Goal: Transaction & Acquisition: Purchase product/service

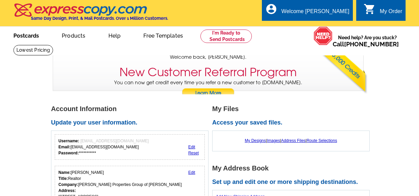
click at [28, 35] on link "Postcards" at bounding box center [26, 35] width 47 height 16
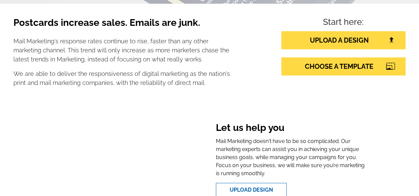
scroll to position [101, 0]
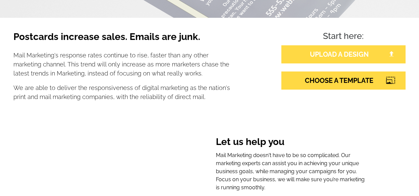
click at [317, 53] on link "UPLOAD A DESIGN" at bounding box center [343, 54] width 124 height 18
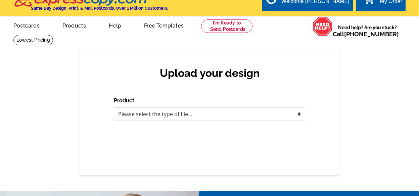
scroll to position [12, 0]
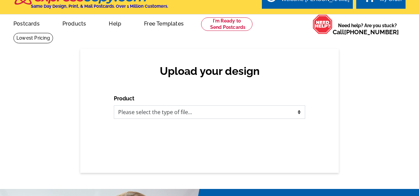
select select "1"
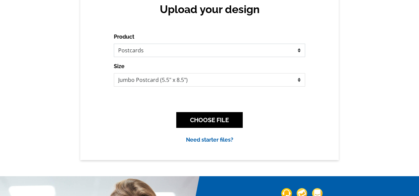
scroll to position [69, 0]
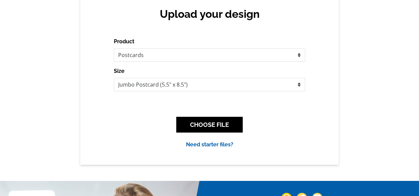
click at [228, 122] on button "CHOOSE FILE" at bounding box center [209, 125] width 66 height 16
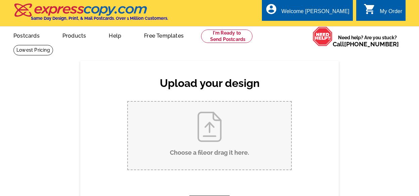
scroll to position [0, 0]
click at [35, 35] on link "Postcards" at bounding box center [26, 35] width 47 height 16
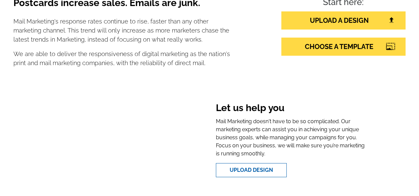
scroll to position [146, 0]
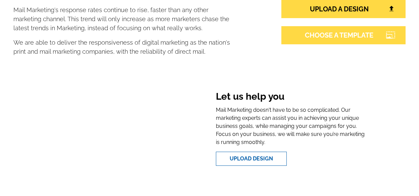
click at [354, 36] on link "CHOOSE A TEMPLATE" at bounding box center [343, 35] width 124 height 18
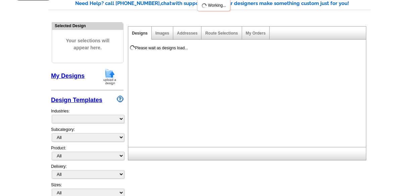
scroll to position [55, 0]
select select "785"
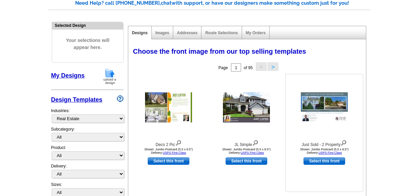
click at [334, 101] on img at bounding box center [324, 107] width 47 height 30
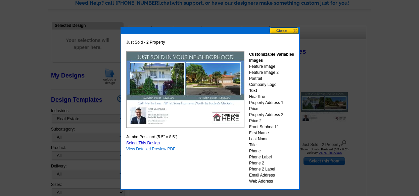
click at [159, 149] on link "View Detailed Preview PDF" at bounding box center [150, 149] width 49 height 5
click at [282, 31] on button at bounding box center [285, 31] width 30 height 6
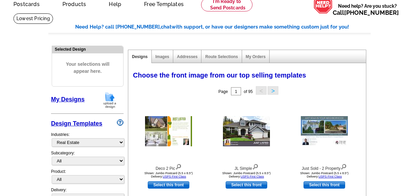
scroll to position [30, 0]
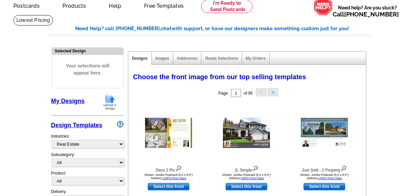
click at [74, 98] on link "My Designs" at bounding box center [68, 101] width 34 height 7
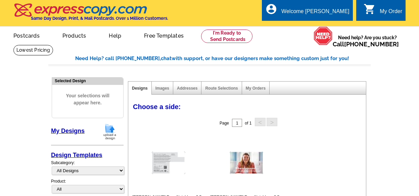
scroll to position [0, 0]
click at [31, 37] on link "Postcards" at bounding box center [26, 35] width 47 height 16
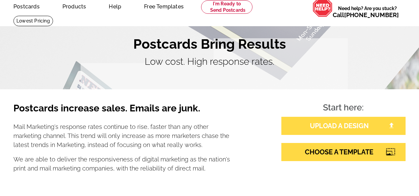
scroll to position [31, 0]
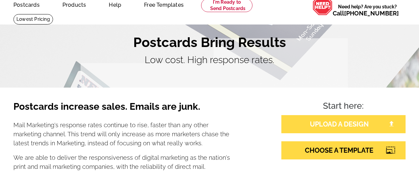
click at [342, 123] on link "UPLOAD A DESIGN" at bounding box center [343, 124] width 124 height 18
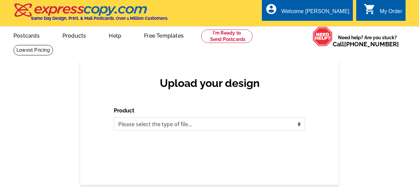
select select "1"
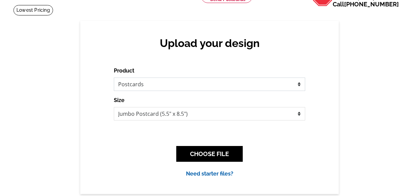
scroll to position [40, 0]
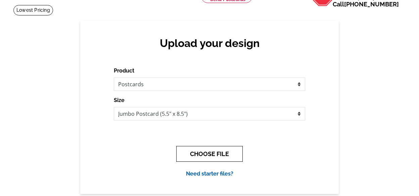
click at [202, 155] on button "CHOOSE FILE" at bounding box center [209, 154] width 66 height 16
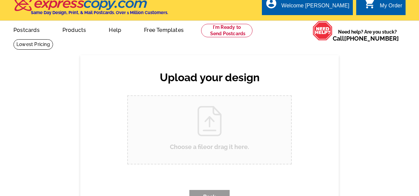
scroll to position [0, 0]
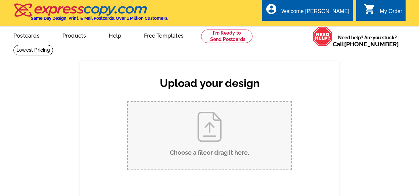
click at [202, 143] on input "Choose a file or drag it here ." at bounding box center [209, 136] width 163 height 68
type input "C:\fakepath\Robert Shaffron Dear Neighbors (8.5 x 5.5 in)-2.pdf"
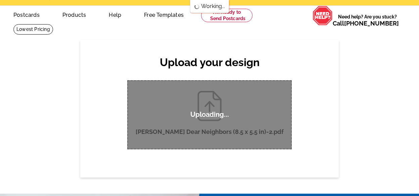
scroll to position [22, 0]
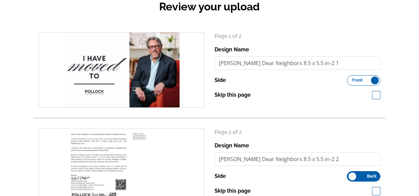
scroll to position [74, 0]
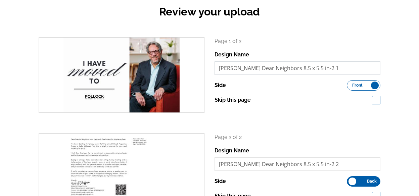
click at [302, 66] on input "Robert Shaffron Dear Neighbors 8.5 x 5.5 in-2 1" at bounding box center [298, 67] width 166 height 13
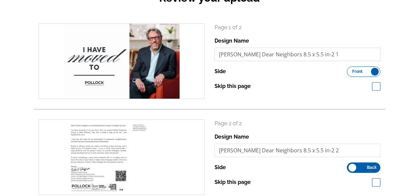
scroll to position [86, 0]
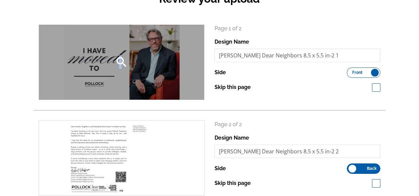
click at [120, 58] on icon "search" at bounding box center [121, 61] width 13 height 13
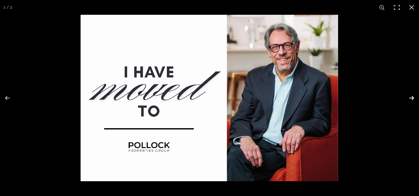
click at [413, 98] on button at bounding box center [408, 98] width 24 height 34
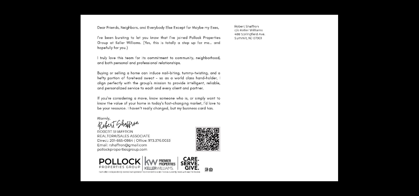
click at [411, 6] on button at bounding box center [411, 7] width 15 height 15
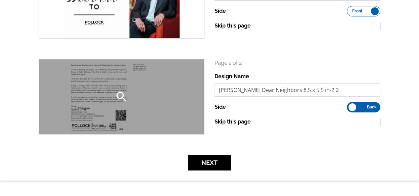
scroll to position [148, 0]
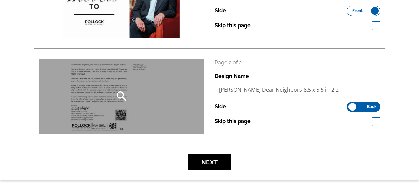
click at [119, 92] on icon "search" at bounding box center [121, 96] width 13 height 13
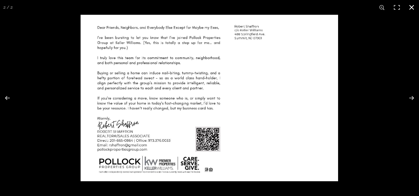
click at [411, 6] on button at bounding box center [411, 7] width 15 height 15
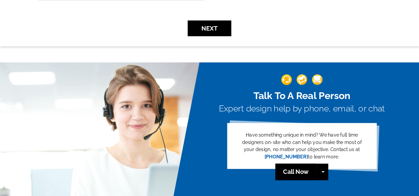
scroll to position [283, 0]
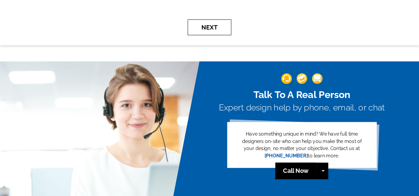
click at [222, 28] on button "Next" at bounding box center [210, 27] width 44 height 16
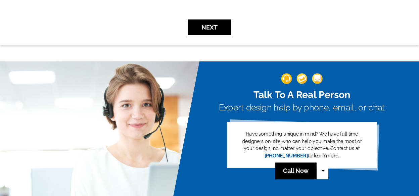
click at [322, 163] on button "Call Now" at bounding box center [323, 171] width 12 height 17
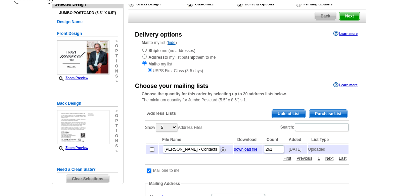
scroll to position [56, 0]
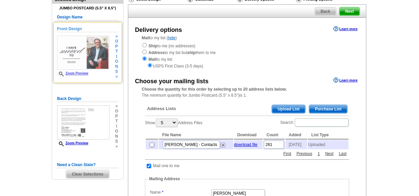
click at [81, 75] on link "Zoom Preview" at bounding box center [72, 74] width 31 height 4
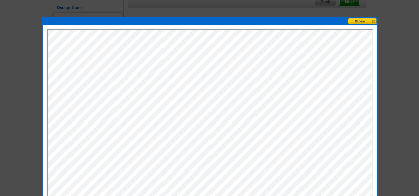
scroll to position [65, 0]
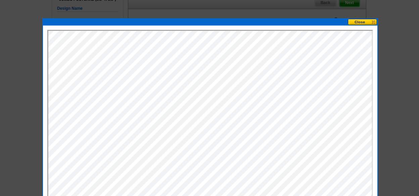
drag, startPoint x: 359, startPoint y: 21, endPoint x: 286, endPoint y: 50, distance: 77.5
click at [359, 21] on button at bounding box center [363, 22] width 30 height 6
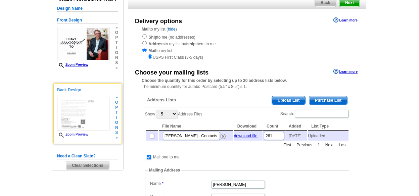
click at [76, 134] on link "Zoom Preview" at bounding box center [72, 135] width 31 height 4
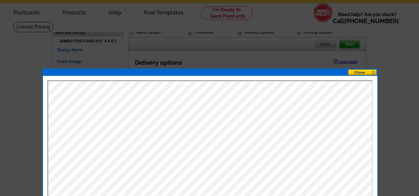
scroll to position [17, 0]
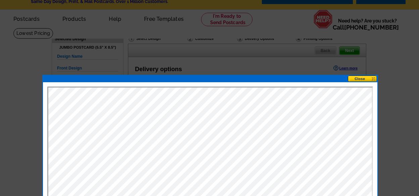
click at [360, 78] on button at bounding box center [363, 79] width 30 height 6
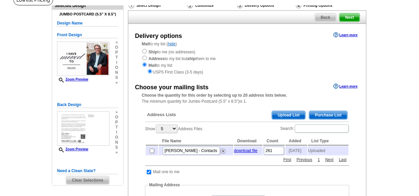
scroll to position [51, 0]
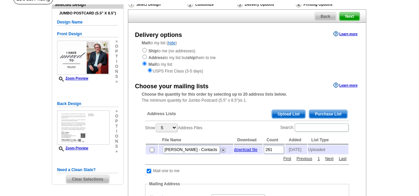
click at [351, 83] on link "Learn more" at bounding box center [345, 85] width 24 height 5
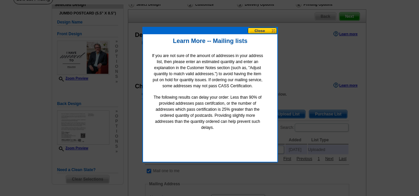
click at [256, 31] on button at bounding box center [263, 31] width 30 height 6
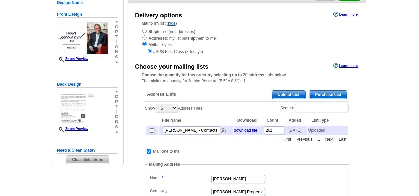
scroll to position [68, 0]
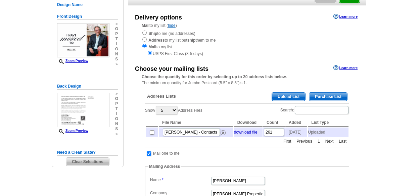
click at [287, 94] on span "Upload List" at bounding box center [288, 97] width 33 height 8
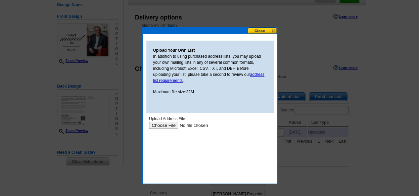
scroll to position [0, 0]
click at [258, 74] on link "address list requirements" at bounding box center [208, 77] width 111 height 11
click at [163, 125] on input "file" at bounding box center [191, 125] width 85 height 7
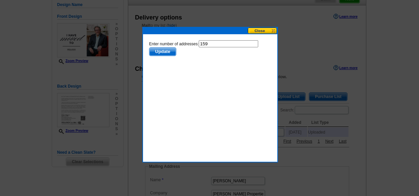
click at [210, 51] on form "Enter number of addresses: 159 Update" at bounding box center [210, 48] width 122 height 16
click at [211, 50] on form "Enter number of addresses: 159 Update" at bounding box center [210, 48] width 122 height 16
click at [169, 49] on span "Update" at bounding box center [162, 52] width 27 height 8
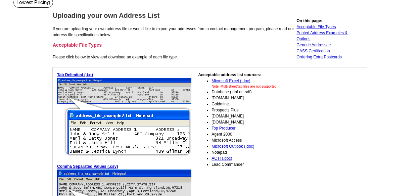
scroll to position [40, 0]
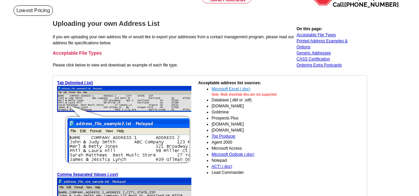
click at [243, 88] on link "Microsoft Excel (.doc)" at bounding box center [231, 89] width 39 height 5
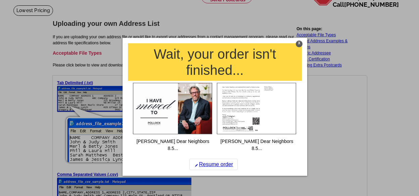
click at [300, 43] on div "X" at bounding box center [299, 44] width 7 height 7
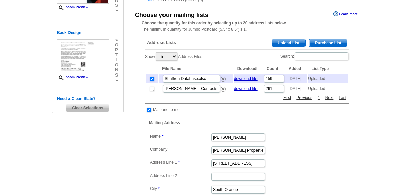
scroll to position [123, 0]
click at [149, 112] on input "checkbox" at bounding box center [149, 109] width 4 height 4
checkbox input "false"
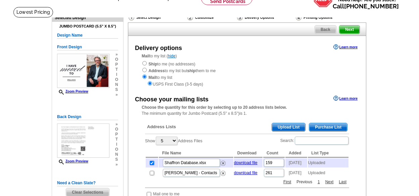
scroll to position [36, 0]
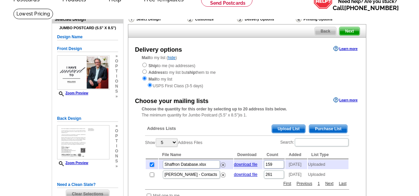
click at [150, 83] on input "radio" at bounding box center [150, 85] width 4 height 4
click at [149, 84] on input "radio" at bounding box center [150, 85] width 4 height 4
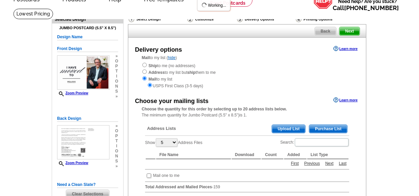
click at [150, 84] on input "radio" at bounding box center [150, 85] width 4 height 4
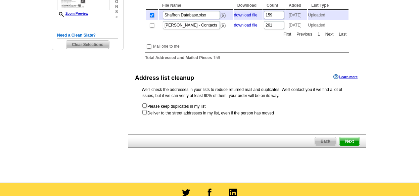
scroll to position [178, 0]
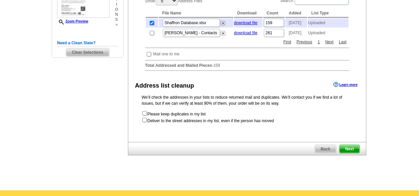
click at [354, 148] on span "Next" at bounding box center [349, 149] width 20 height 8
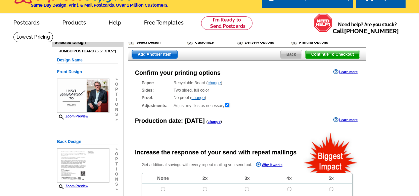
radio input "false"
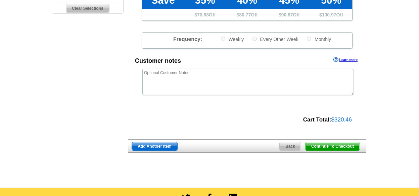
scroll to position [230, 0]
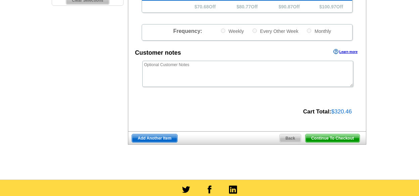
drag, startPoint x: 334, startPoint y: 111, endPoint x: 346, endPoint y: 108, distance: 13.1
click at [352, 108] on div "Cart Total: $320.46" at bounding box center [243, 111] width 230 height 10
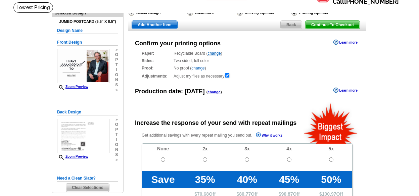
scroll to position [42, 0]
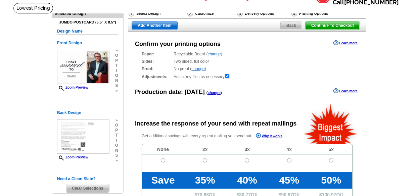
click at [213, 92] on link "change" at bounding box center [213, 93] width 13 height 4
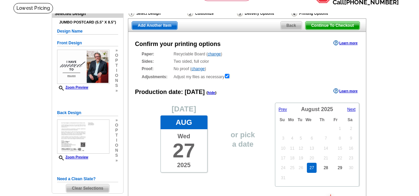
click at [226, 90] on div "Production date: Today ( hide ) Learn more" at bounding box center [247, 92] width 238 height 10
click at [279, 77] on div "Adjustments: Adjust my files as necessary" at bounding box center [247, 76] width 211 height 7
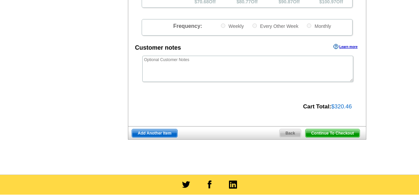
scroll to position [328, 0]
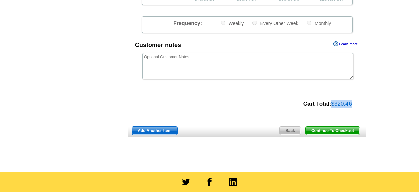
drag, startPoint x: 330, startPoint y: 102, endPoint x: 362, endPoint y: 103, distance: 31.9
copy div "$320.46"
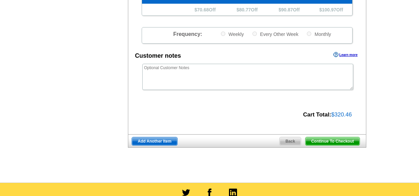
scroll to position [316, 0]
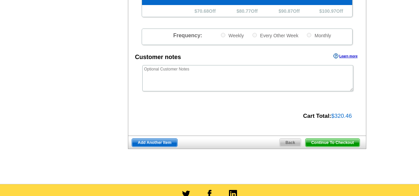
click at [332, 140] on span "Continue To Checkout" at bounding box center [333, 143] width 54 height 8
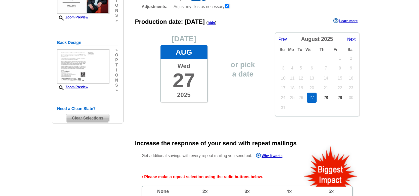
scroll to position [109, 0]
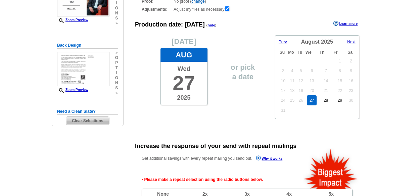
click at [313, 100] on link "27" at bounding box center [312, 100] width 10 height 10
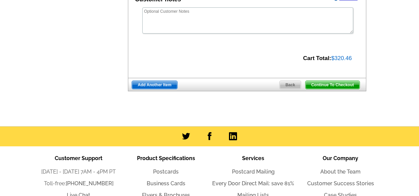
scroll to position [398, 0]
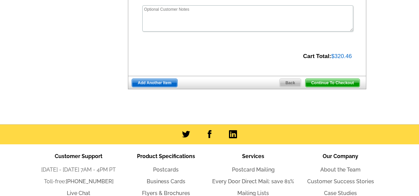
click at [340, 82] on span "Continue To Checkout" at bounding box center [333, 83] width 54 height 8
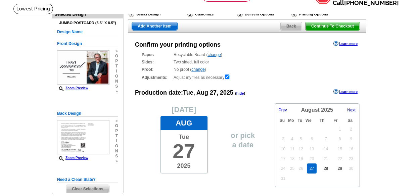
scroll to position [29, 0]
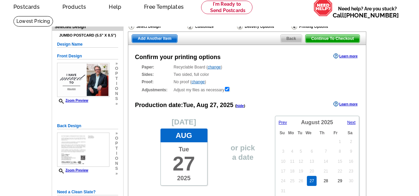
click at [338, 38] on span "Continue To Checkout" at bounding box center [333, 39] width 54 height 8
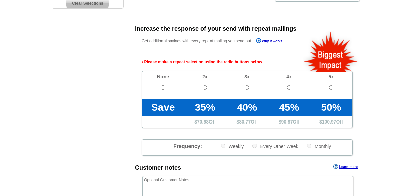
scroll to position [222, 0]
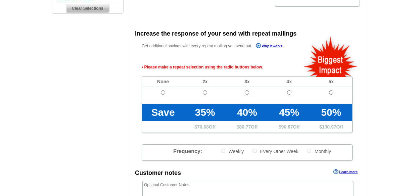
click at [162, 91] on input "radio" at bounding box center [163, 92] width 4 height 4
radio input "true"
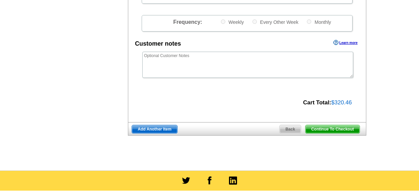
scroll to position [354, 0]
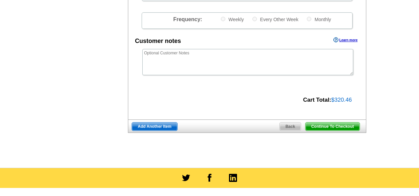
click at [341, 124] on span "Continue To Checkout" at bounding box center [333, 127] width 54 height 8
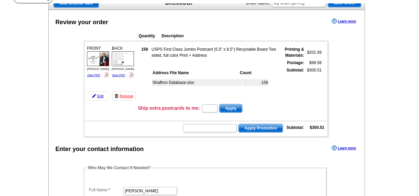
scroll to position [52, 0]
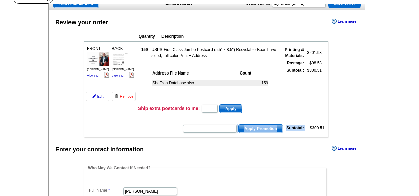
drag, startPoint x: 309, startPoint y: 128, endPoint x: 326, endPoint y: 126, distance: 16.7
click at [325, 126] on td "Apply Promotion Subtotal: $300.51" at bounding box center [206, 127] width 242 height 11
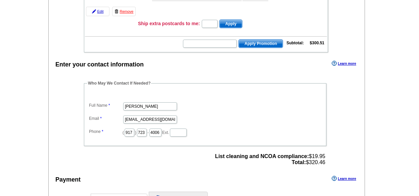
scroll to position [139, 0]
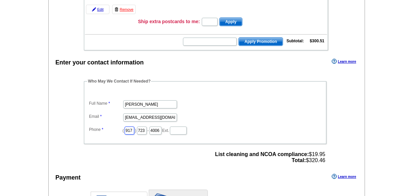
click at [134, 129] on input "917" at bounding box center [130, 131] width 10 height 8
type input "9"
click at [147, 129] on input "723" at bounding box center [142, 131] width 10 height 8
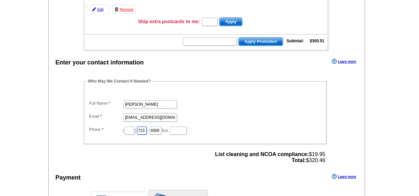
click at [147, 129] on input "723" at bounding box center [142, 131] width 10 height 8
click at [161, 130] on input "4006" at bounding box center [155, 131] width 12 height 8
click at [132, 130] on input "text" at bounding box center [130, 131] width 10 height 8
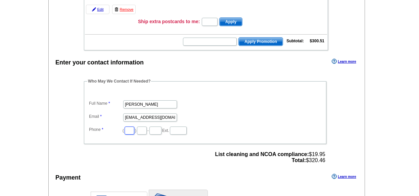
paste input "303"
type input "303"
click at [147, 131] on input "text" at bounding box center [142, 131] width 10 height 8
type input "907"
click at [161, 131] on input "text" at bounding box center [155, 131] width 12 height 8
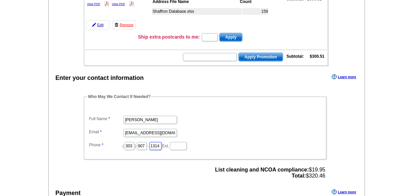
scroll to position [122, 0]
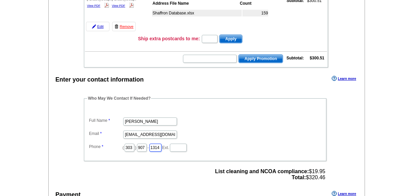
type input "1314"
click at [255, 134] on dd "[EMAIL_ADDRESS][DOMAIN_NAME]" at bounding box center [205, 134] width 236 height 10
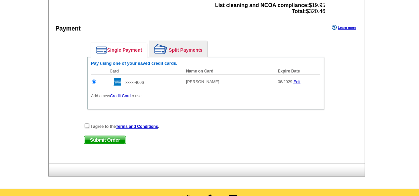
scroll to position [289, 0]
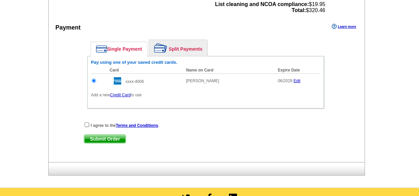
click at [88, 124] on input "checkbox" at bounding box center [87, 125] width 4 height 4
checkbox input "true"
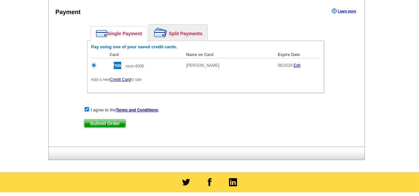
scroll to position [306, 0]
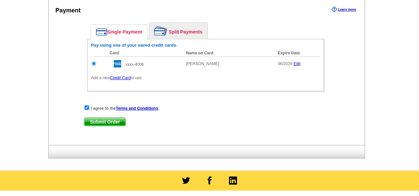
click at [98, 123] on span "Submit Order" at bounding box center [104, 122] width 41 height 8
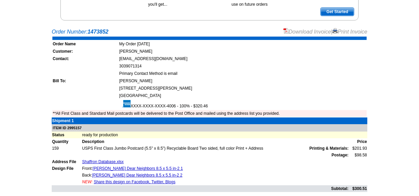
scroll to position [117, 0]
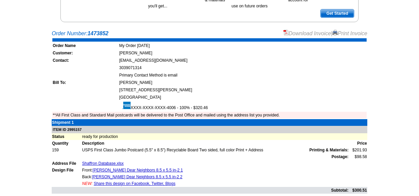
click at [297, 34] on link "Download Invoice" at bounding box center [307, 34] width 48 height 6
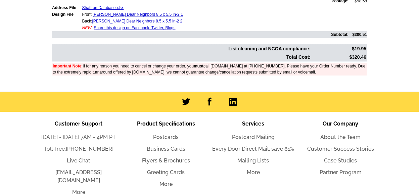
scroll to position [275, 0]
